Goal: Transaction & Acquisition: Purchase product/service

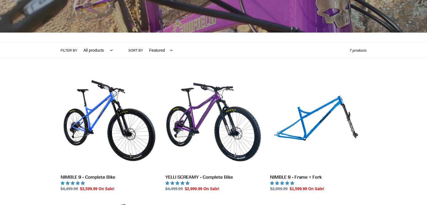
scroll to position [112, 0]
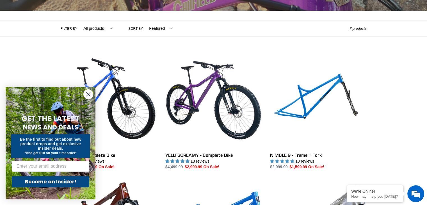
click at [84, 91] on icon "Close dialog" at bounding box center [88, 94] width 10 height 10
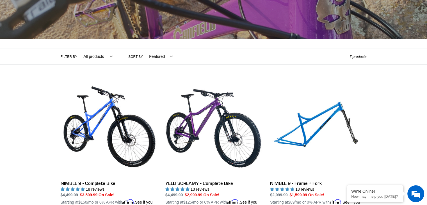
scroll to position [0, 0]
click at [72, 58] on label "Filter by" at bounding box center [69, 56] width 17 height 5
click at [78, 58] on select "All products 29er BFCM23 BFCM24 Hardtail Nimble 9 partially ROLLING-CHASSIS Tra…" at bounding box center [96, 56] width 36 height 15
click at [95, 54] on select "All products 29er BFCM23 BFCM24 Hardtail Nimble 9 partially ROLLING-CHASSIS Tra…" at bounding box center [96, 56] width 36 height 15
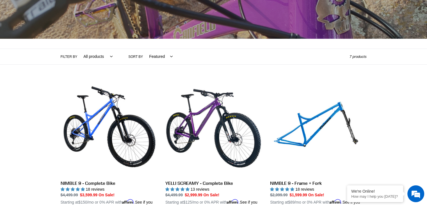
click at [99, 58] on select "All products 29er BFCM23 BFCM24 Hardtail Nimble 9 partially ROLLING-CHASSIS Tra…" at bounding box center [96, 56] width 36 height 15
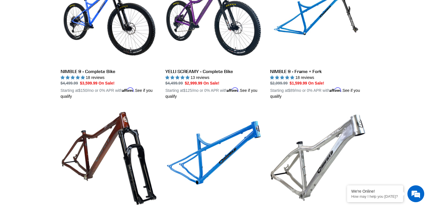
scroll to position [168, 0]
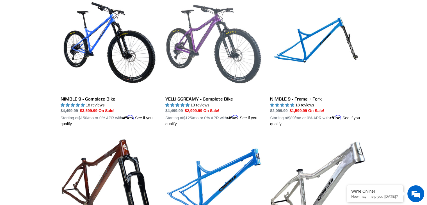
click at [243, 71] on link "YELLI SCREAMY - Complete Bike" at bounding box center [213, 61] width 96 height 131
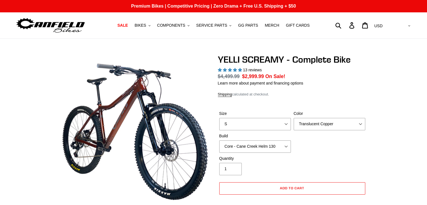
select select "highest-rating"
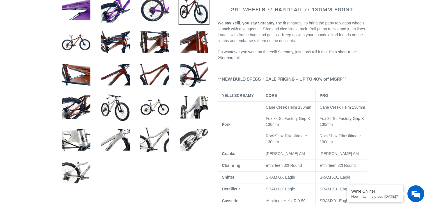
scroll to position [253, 0]
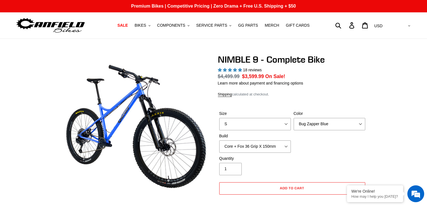
select select "highest-rating"
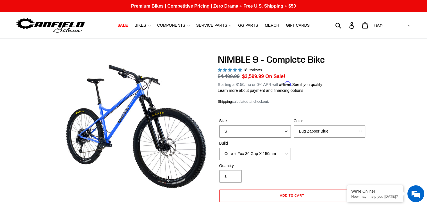
click at [264, 132] on select "S M L XL" at bounding box center [255, 131] width 72 height 12
select select "XL"
click at [219, 125] on select "S M L XL" at bounding box center [255, 131] width 72 height 12
click at [318, 136] on select "Bug Zapper Blue Purple Haze - Sold Out Galaxy Black" at bounding box center [330, 131] width 72 height 12
click at [294, 125] on select "Bug Zapper Blue Purple Haze - Sold Out Galaxy Black" at bounding box center [330, 131] width 72 height 12
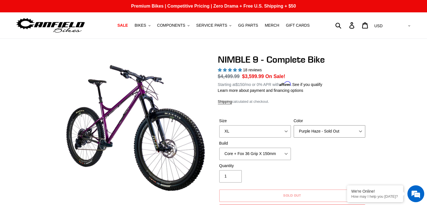
click at [317, 130] on select "Bug Zapper Blue Purple Haze - Sold Out Galaxy Black" at bounding box center [330, 131] width 72 height 12
click at [294, 125] on select "Bug Zapper Blue Purple Haze - Sold Out Galaxy Black" at bounding box center [330, 131] width 72 height 12
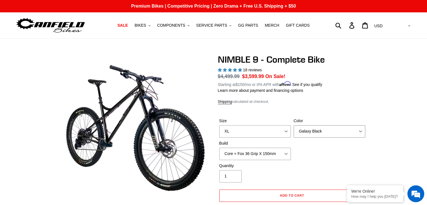
click at [316, 135] on select "Bug Zapper Blue Purple Haze - Sold Out Galaxy Black" at bounding box center [330, 131] width 72 height 12
select select "Purple Haze - Sold Out"
click at [294, 125] on select "Bug Zapper Blue Purple Haze - Sold Out Galaxy Black" at bounding box center [330, 131] width 72 height 12
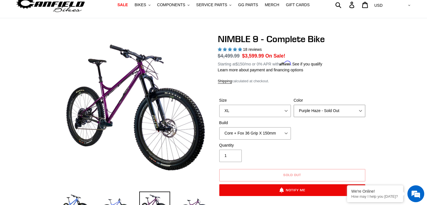
scroll to position [56, 0]
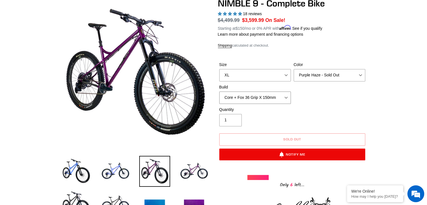
click at [242, 95] on select "Core + Fox 36 Grip X 150mm Pro + Fox 36 Grip X 150mm Core + RockShox Lyrik Ulti…" at bounding box center [255, 98] width 72 height 12
select select "Pro + RockShox Lyrik Ultimate 150mm"
click at [219, 92] on select "Core + Fox 36 Grip X 150mm Pro + Fox 36 Grip X 150mm Core + RockShox Lyrik Ulti…" at bounding box center [255, 98] width 72 height 12
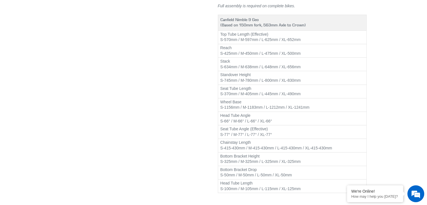
scroll to position [646, 0]
